Goal: Task Accomplishment & Management: Manage account settings

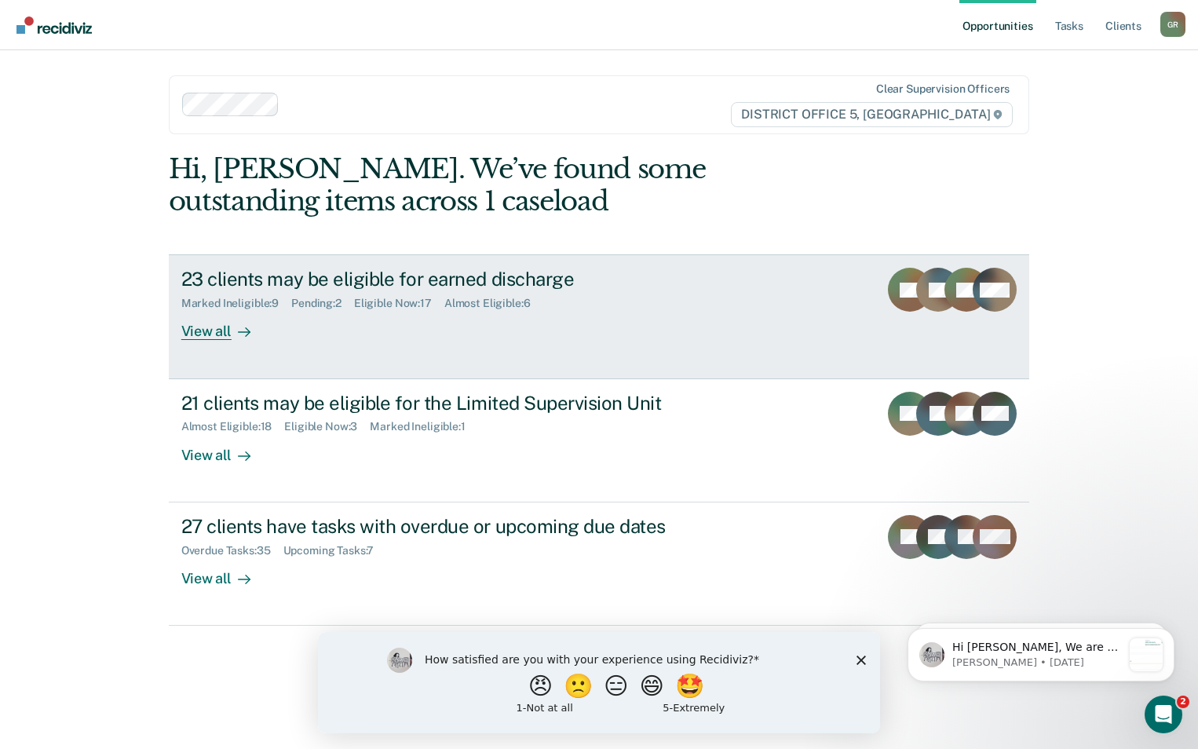
click at [653, 316] on div "23 clients may be eligible for earned discharge Marked Ineligible : 9 Pending :…" at bounding box center [475, 304] width 589 height 72
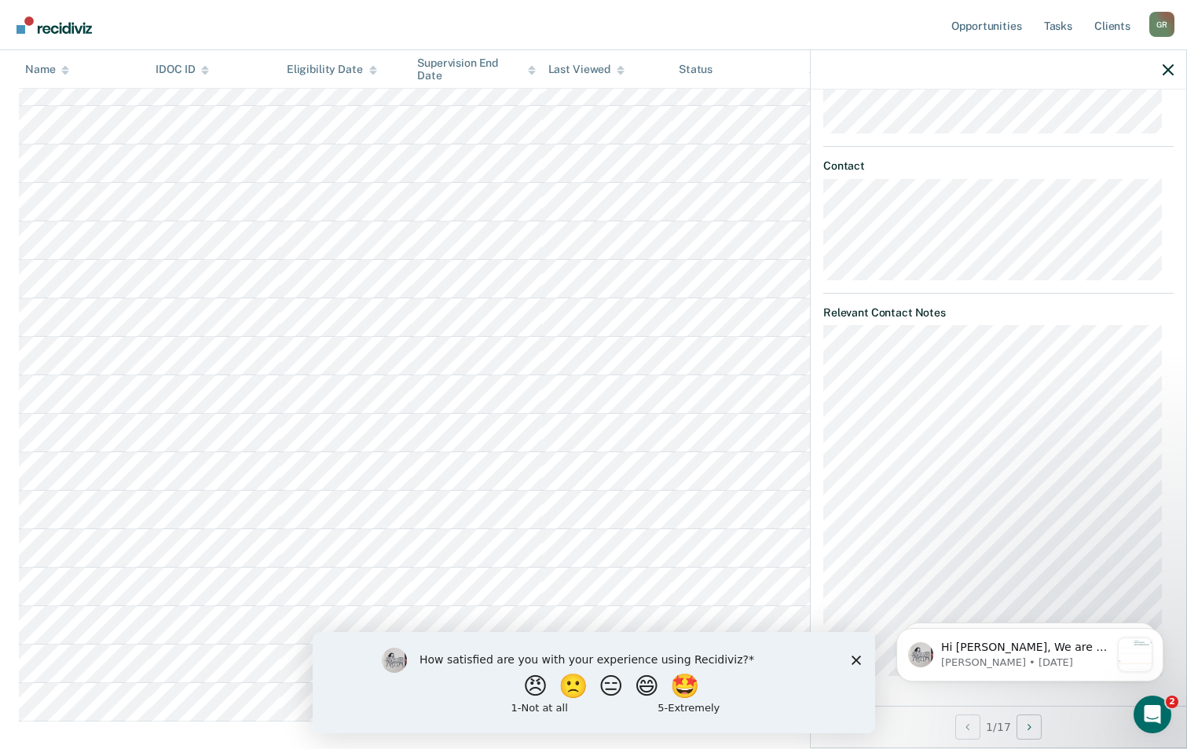
scroll to position [373, 0]
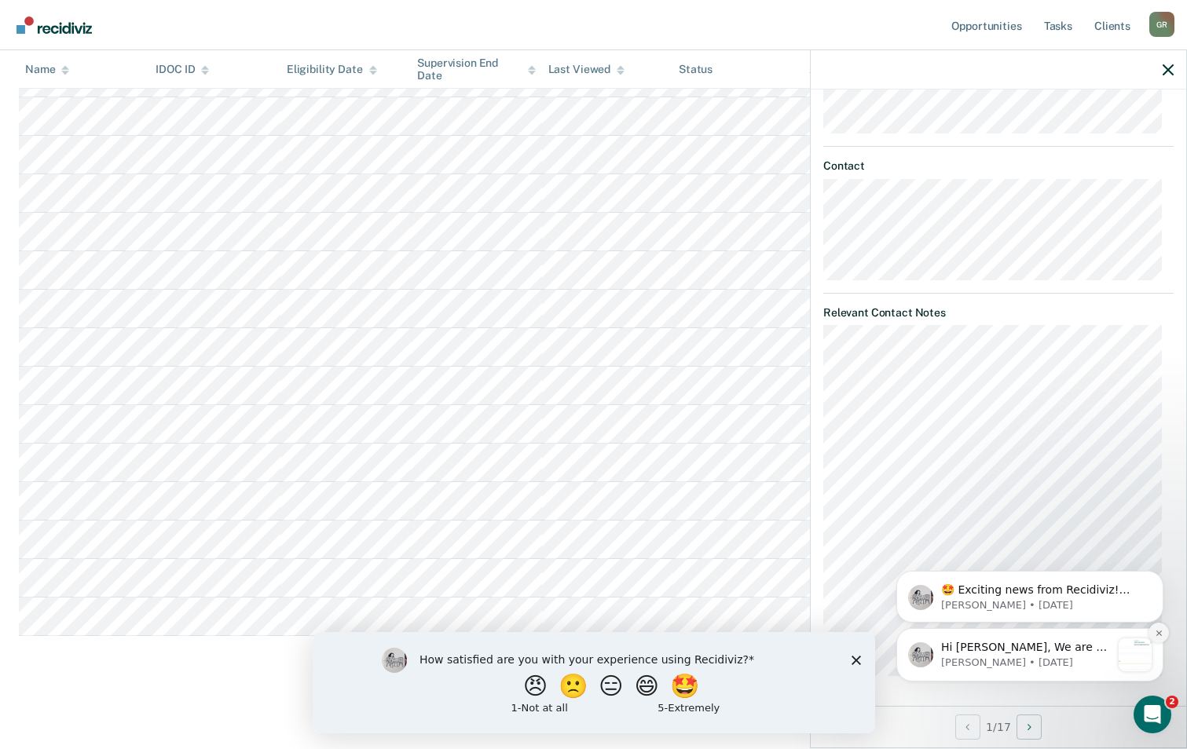
click at [1160, 631] on icon "Dismiss notification" at bounding box center [1157, 632] width 5 height 5
click at [1156, 635] on icon "Dismiss notification" at bounding box center [1158, 634] width 9 height 9
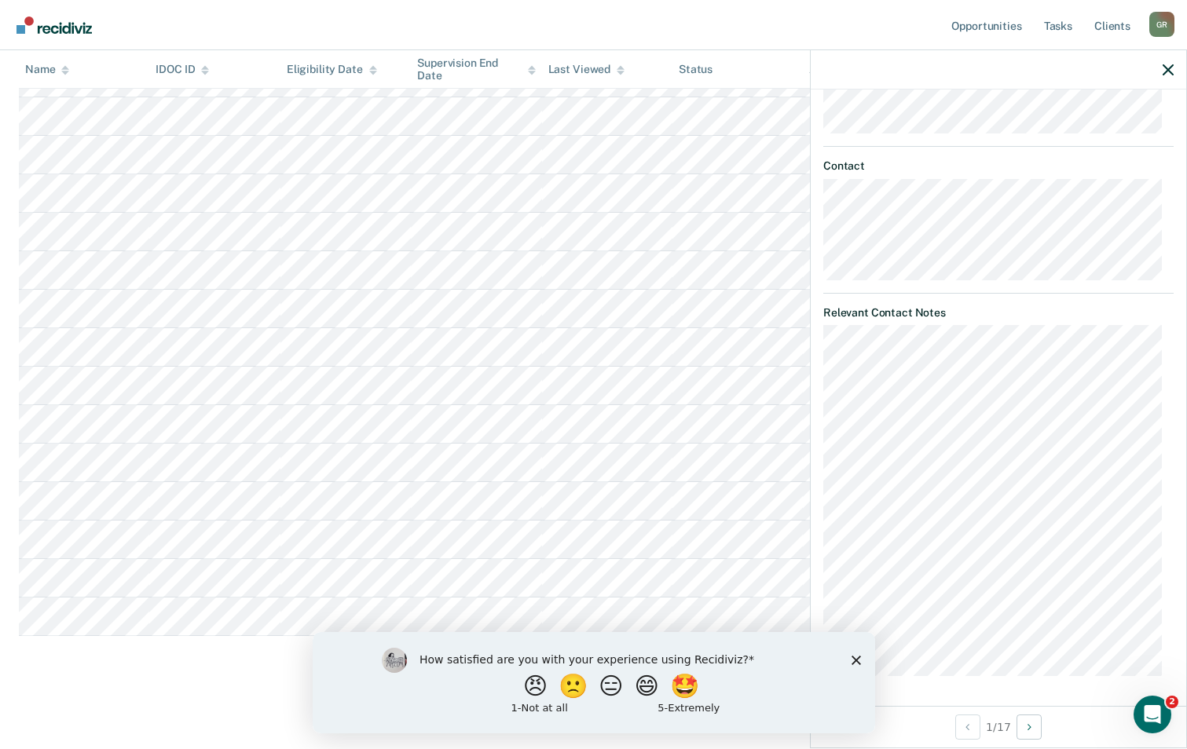
click at [854, 662] on icon "Close survey" at bounding box center [855, 659] width 9 height 9
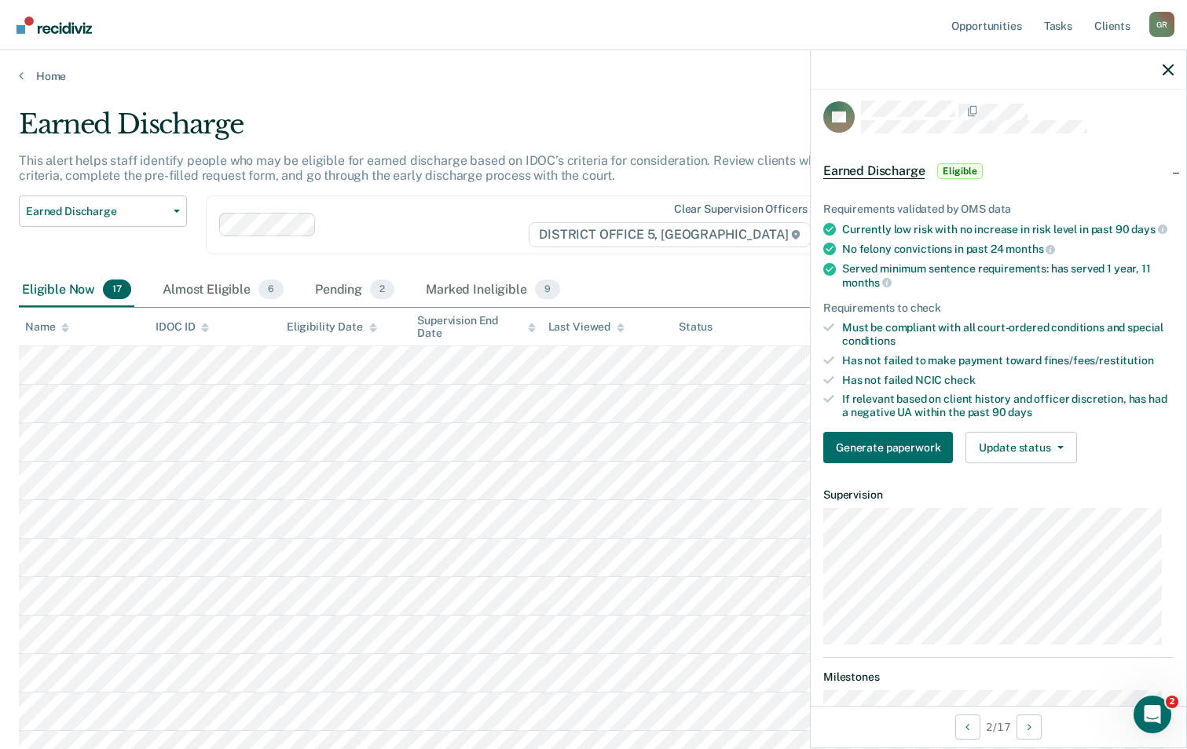
scroll to position [0, 0]
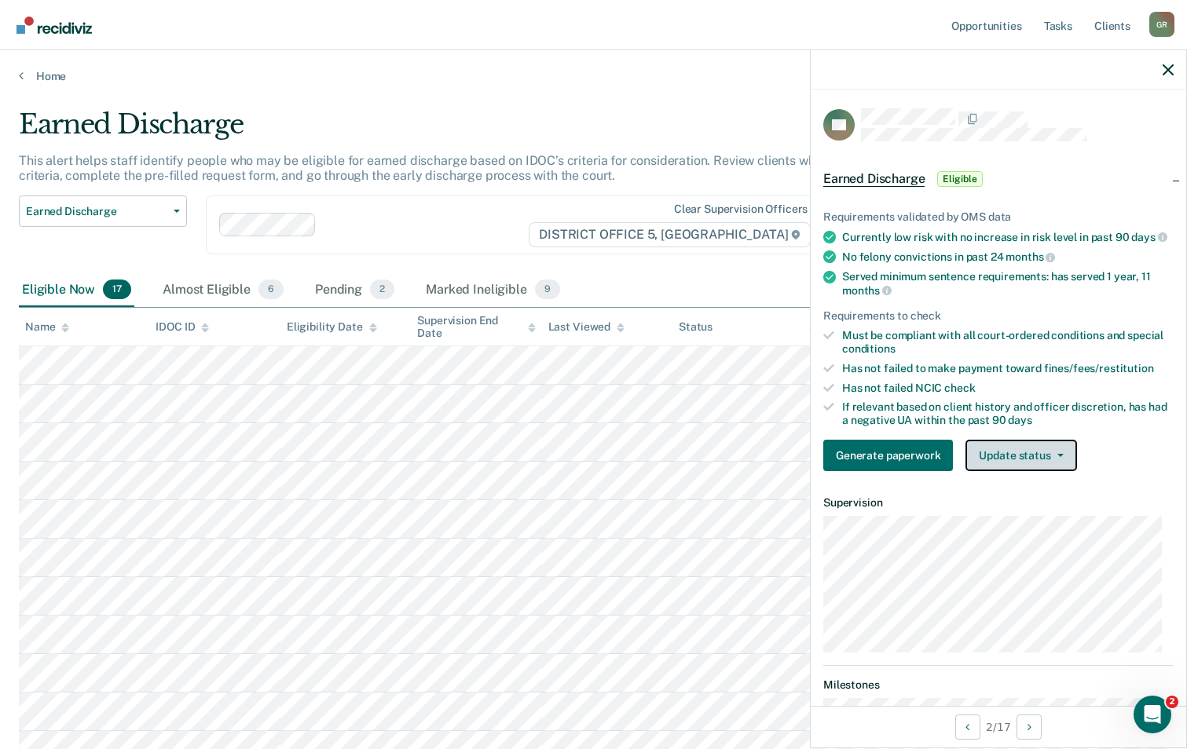
click at [997, 471] on button "Update status" at bounding box center [1020, 455] width 111 height 31
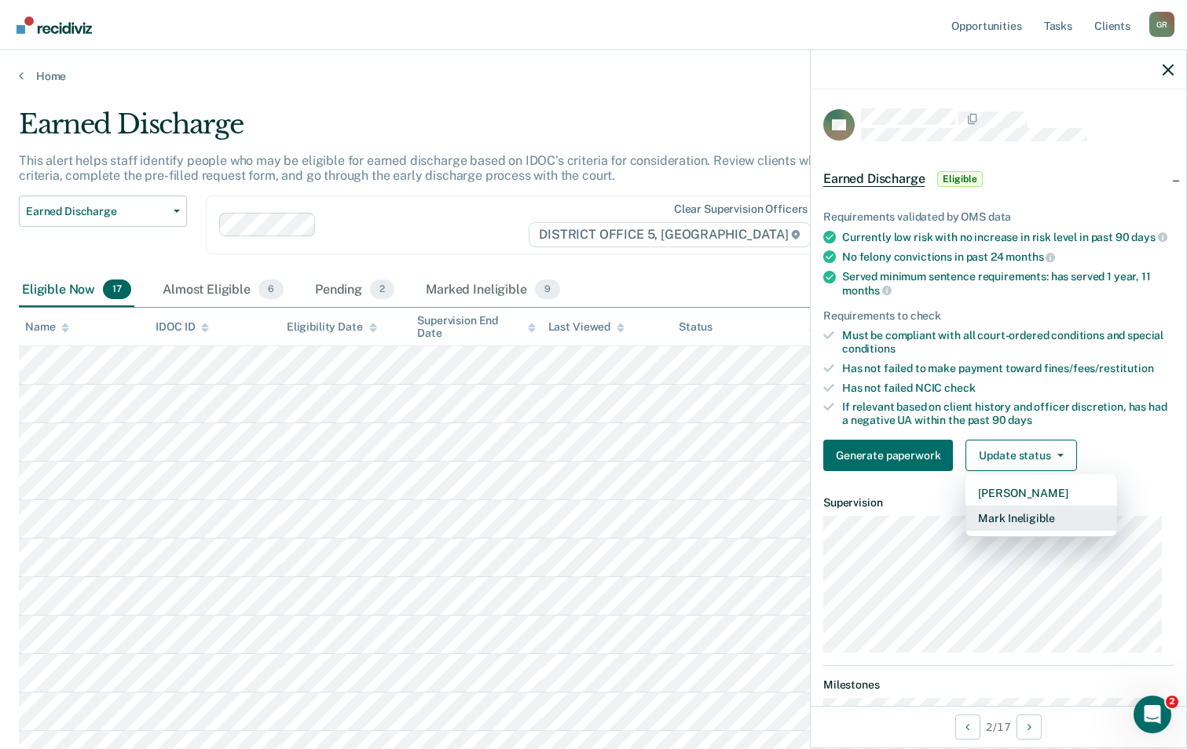
click at [1010, 529] on button "Mark Ineligible" at bounding box center [1041, 518] width 152 height 25
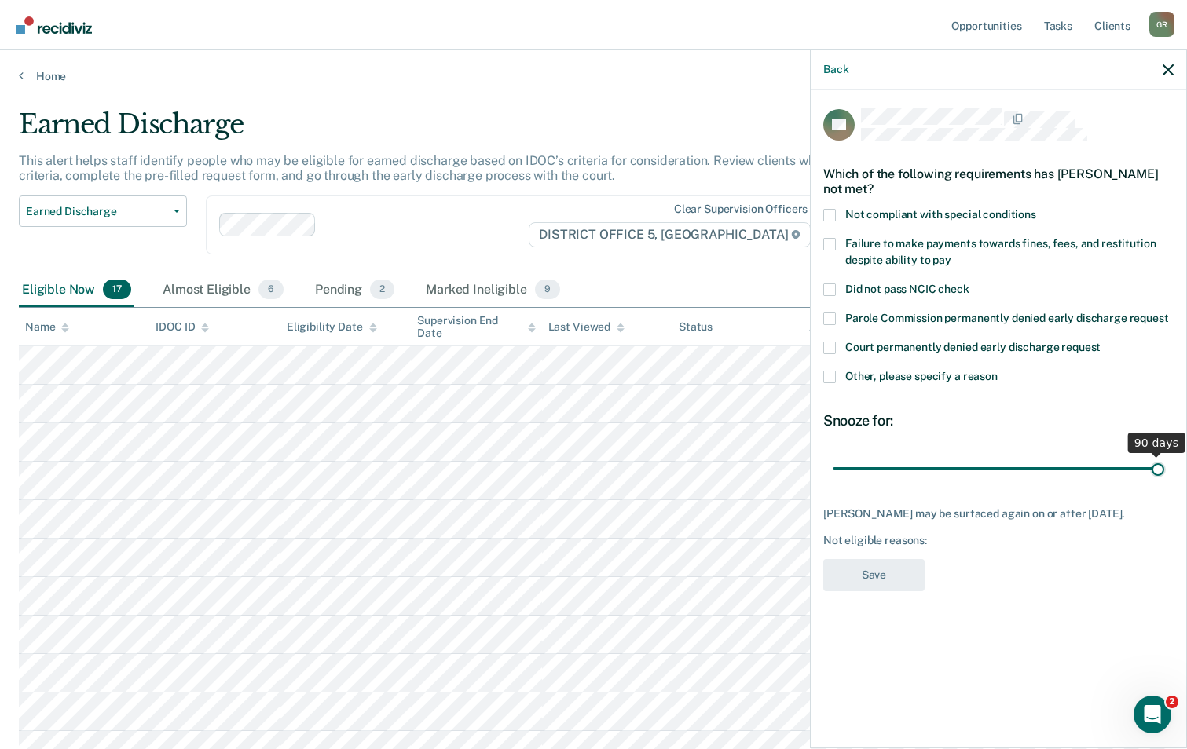
drag, startPoint x: 945, startPoint y: 467, endPoint x: 1239, endPoint y: 431, distance: 295.9
type input "90"
click at [1164, 455] on input "range" at bounding box center [997, 468] width 331 height 27
drag, startPoint x: 828, startPoint y: 379, endPoint x: 822, endPoint y: 433, distance: 54.5
click at [827, 380] on span at bounding box center [829, 377] width 13 height 13
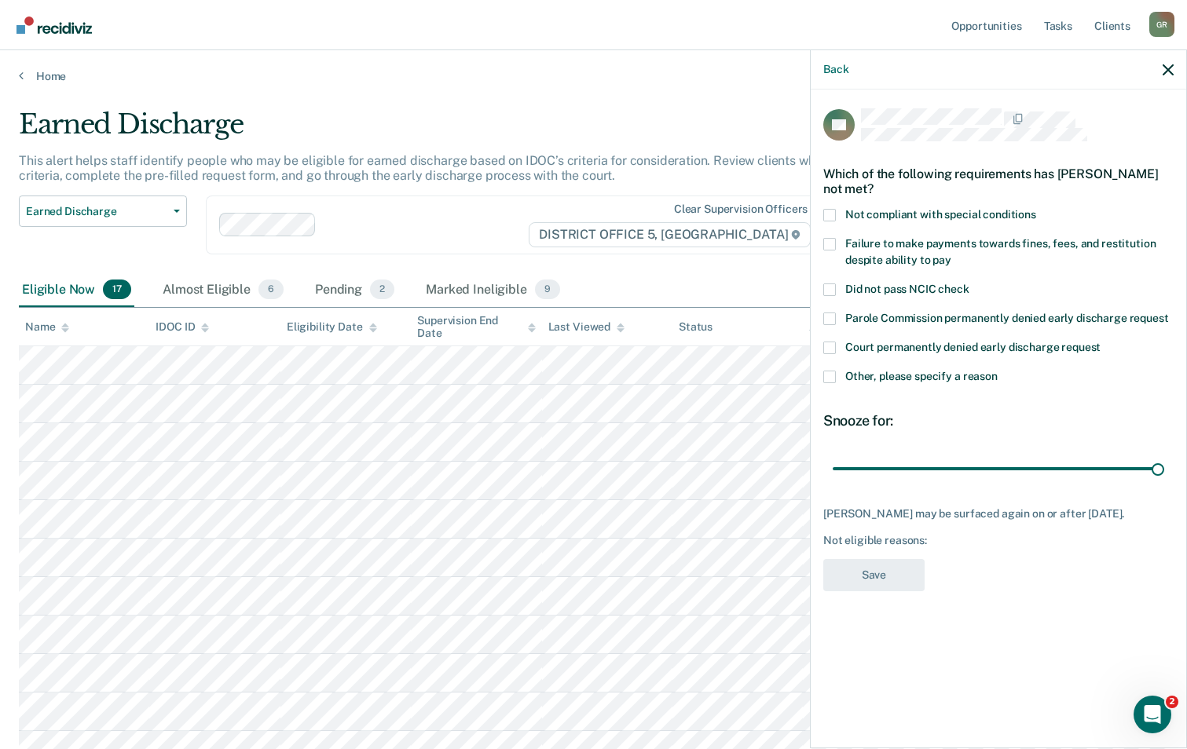
click at [997, 371] on input "Other, please specify a reason" at bounding box center [997, 371] width 0 height 0
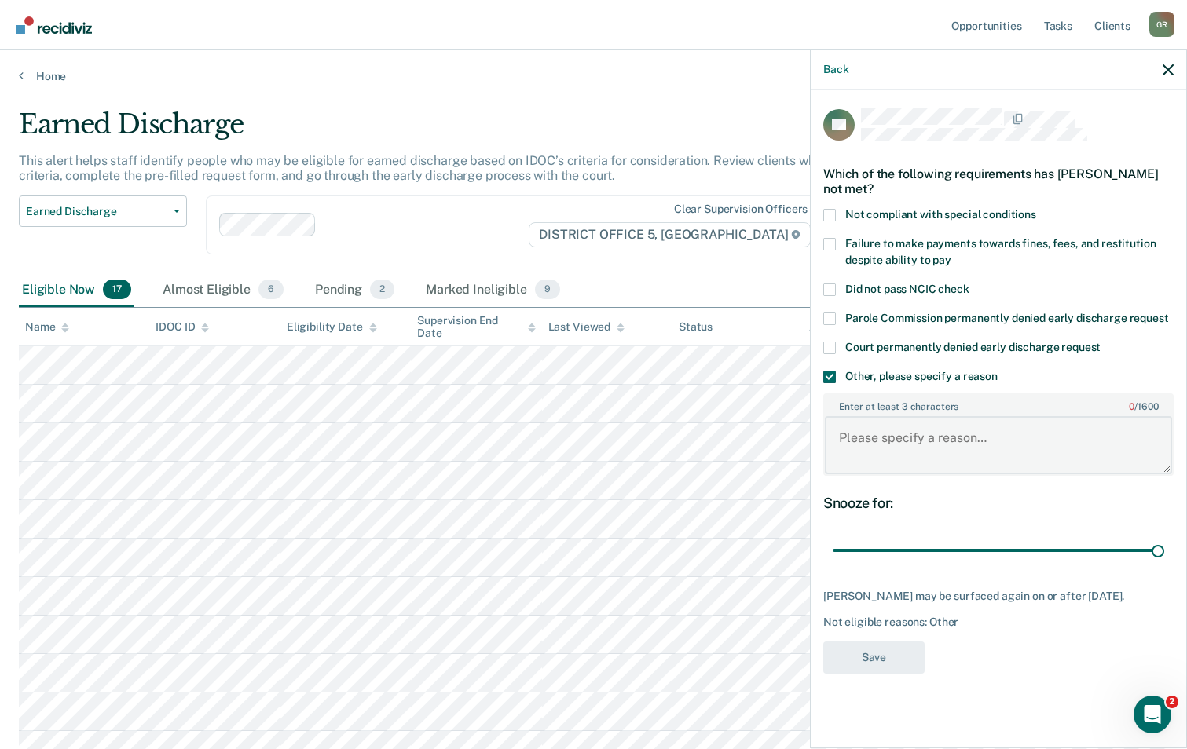
click at [893, 450] on textarea "Enter at least 3 characters 0 / 1600" at bounding box center [998, 445] width 347 height 58
type textarea "Owes $300 in cos."
click at [884, 674] on button "Save" at bounding box center [873, 658] width 101 height 32
